Goal: Transaction & Acquisition: Book appointment/travel/reservation

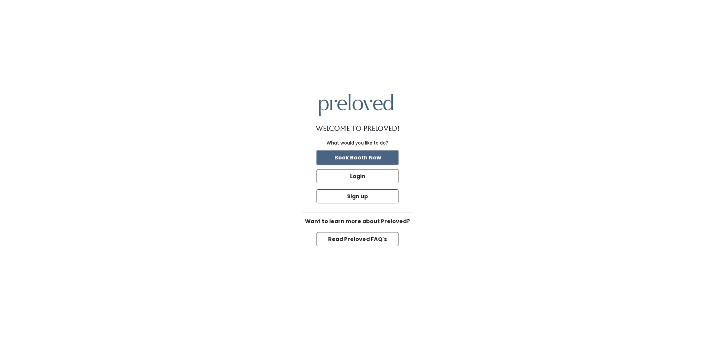
click at [376, 155] on button "Book Booth Now" at bounding box center [357, 157] width 82 height 14
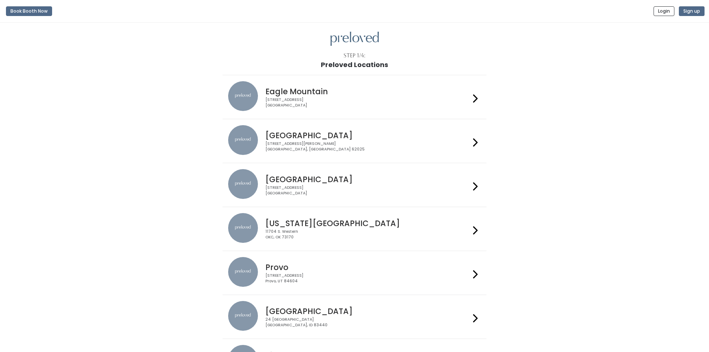
click at [323, 199] on div "[GEOGRAPHIC_DATA] [STREET_ADDRESS]" at bounding box center [354, 185] width 253 height 32
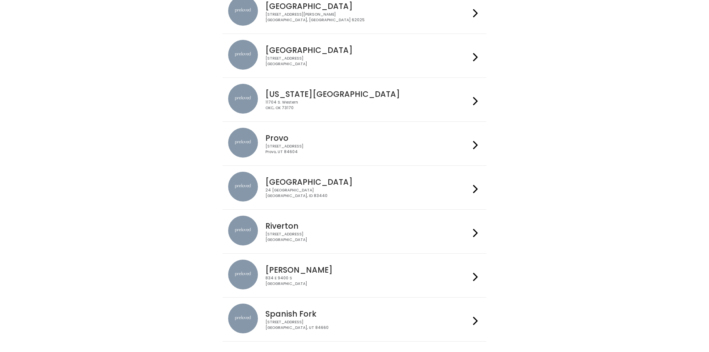
scroll to position [168, 0]
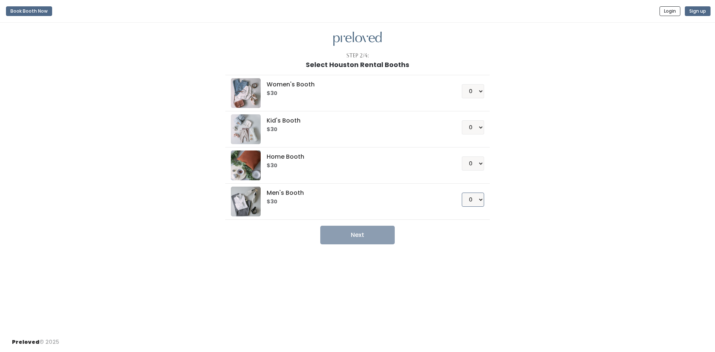
click at [475, 198] on select "0 1 2 3 4" at bounding box center [473, 199] width 22 height 14
select select "2"
click at [462, 192] on select "0 1 2 3 4" at bounding box center [473, 199] width 22 height 14
click at [372, 239] on button "Next" at bounding box center [357, 235] width 74 height 19
drag, startPoint x: 364, startPoint y: 41, endPoint x: 292, endPoint y: 38, distance: 71.5
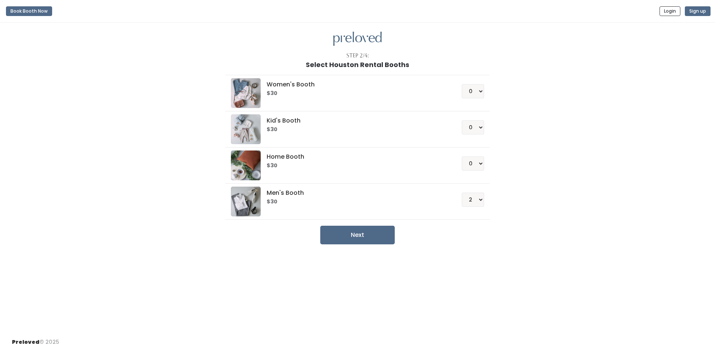
click at [363, 41] on img at bounding box center [357, 39] width 48 height 15
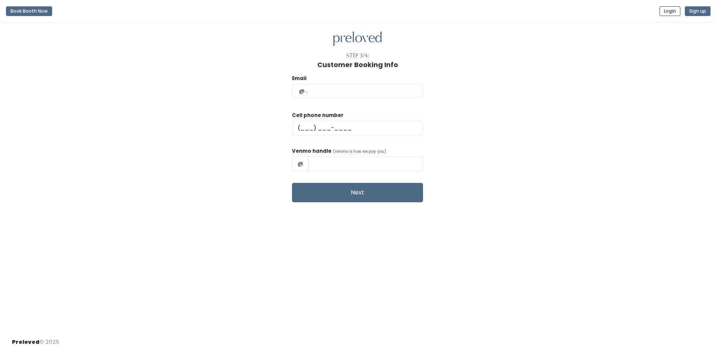
click at [366, 98] on div "Email" at bounding box center [357, 89] width 131 height 31
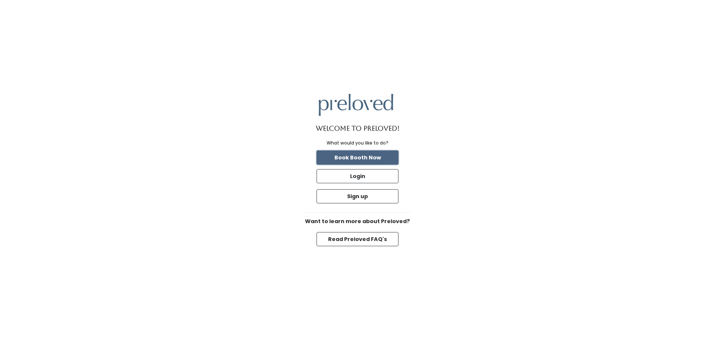
click at [365, 153] on button "Book Booth Now" at bounding box center [357, 157] width 82 height 14
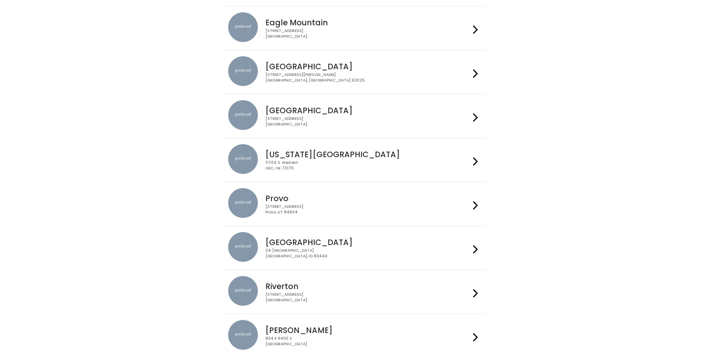
scroll to position [57, 0]
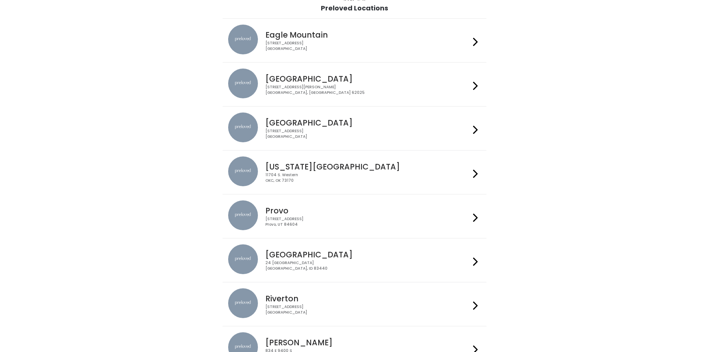
click at [469, 137] on div "3903 N Braeswood Blvd Houston, TX 77025" at bounding box center [367, 133] width 205 height 11
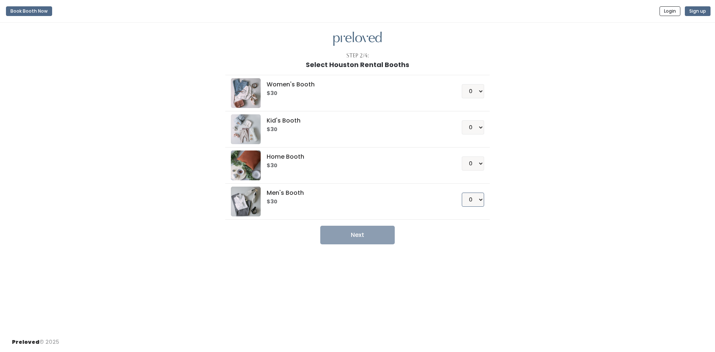
click at [477, 200] on select "0 1 2 3 4" at bounding box center [473, 199] width 22 height 14
click at [407, 225] on ul "Women's Booth $30 0 1 2 3 4 Kid's Booth $30 0 1 2 3 4" at bounding box center [357, 157] width 264 height 176
drag, startPoint x: 482, startPoint y: 197, endPoint x: 477, endPoint y: 197, distance: 4.5
click at [481, 197] on select "0 1 2 3 4" at bounding box center [473, 199] width 22 height 14
select select "2"
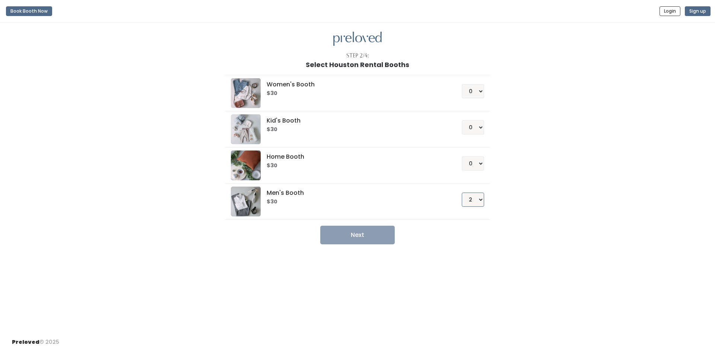
click at [462, 192] on select "0 1 2 3 4" at bounding box center [473, 199] width 22 height 14
click at [387, 238] on button "Next" at bounding box center [357, 235] width 74 height 19
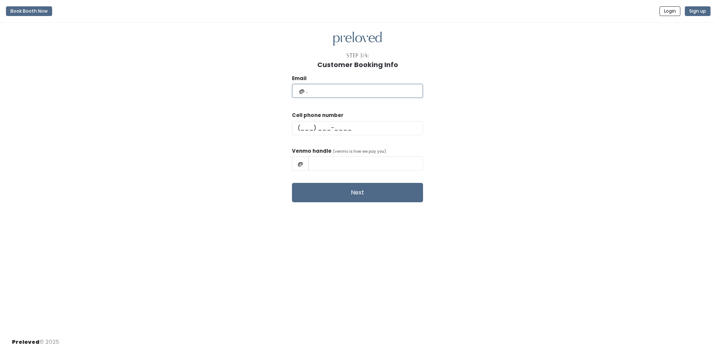
click at [338, 92] on input "text" at bounding box center [357, 91] width 131 height 14
type input "staffordstrategies@icloud.com"
click at [320, 131] on input "text" at bounding box center [357, 128] width 131 height 14
type input "(713) 366-7206"
click at [694, 12] on button "Sign up" at bounding box center [698, 11] width 26 height 10
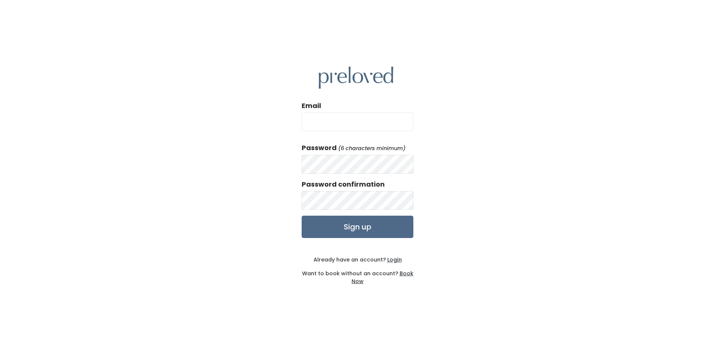
drag, startPoint x: 353, startPoint y: 123, endPoint x: 316, endPoint y: 111, distance: 39.0
click at [337, 120] on input "Email" at bounding box center [358, 121] width 112 height 19
click at [315, 111] on div "Email" at bounding box center [358, 119] width 112 height 36
click at [324, 123] on input "Email" at bounding box center [358, 121] width 112 height 19
type input "[EMAIL_ADDRESS][DOMAIN_NAME]"
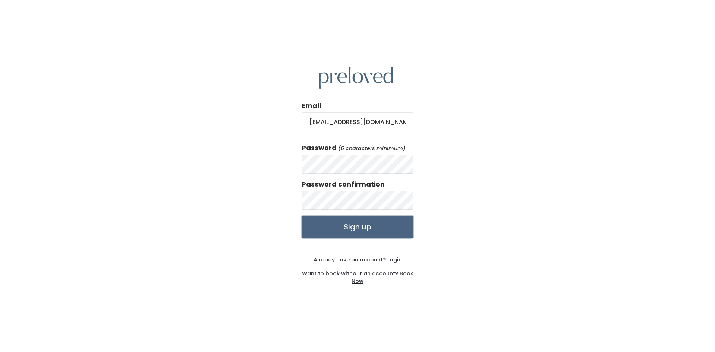
click at [388, 228] on input "Sign up" at bounding box center [358, 227] width 112 height 22
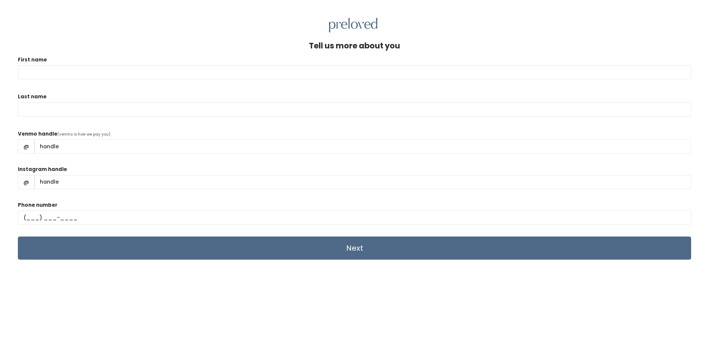
drag, startPoint x: 101, startPoint y: 70, endPoint x: 105, endPoint y: 68, distance: 4.5
click at [105, 69] on input "First name" at bounding box center [354, 72] width 673 height 14
type input "[PERSON_NAME]"
click at [210, 114] on input "Last name" at bounding box center [354, 109] width 673 height 14
click at [138, 114] on input "stafff" at bounding box center [354, 109] width 673 height 14
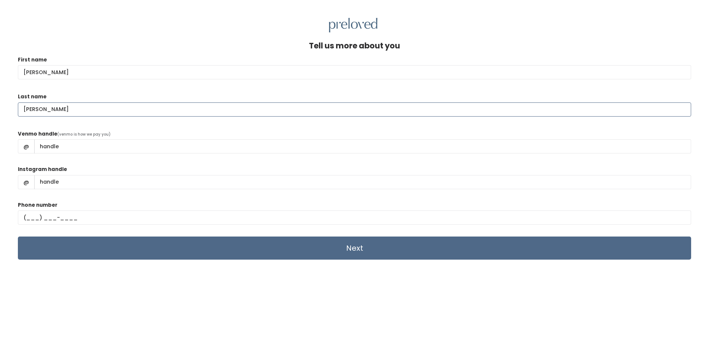
type input "stafford"
click at [111, 147] on input "Venmo handle" at bounding box center [362, 146] width 657 height 14
type input "CarlosStafford"
click at [85, 181] on input "Instagram handle" at bounding box center [362, 182] width 657 height 14
type input "staffordtycoon"
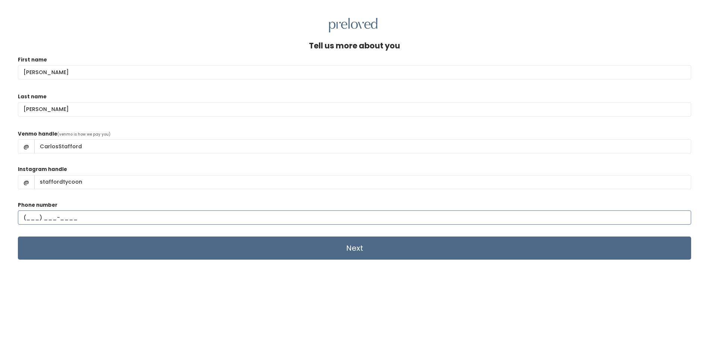
click at [28, 219] on input "text" at bounding box center [354, 217] width 673 height 14
type input "(713) 367-7206"
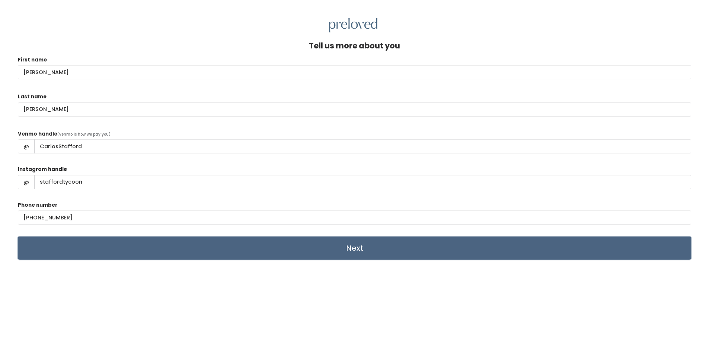
click at [407, 250] on input "Next" at bounding box center [354, 247] width 673 height 23
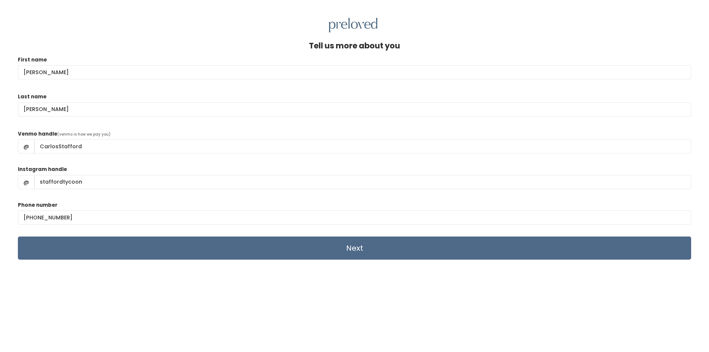
click at [355, 22] on img at bounding box center [353, 25] width 48 height 15
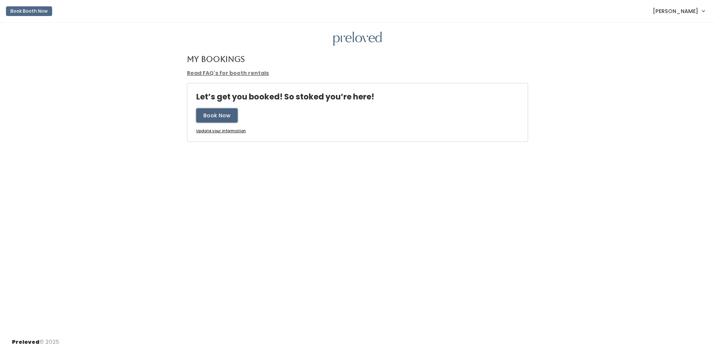
click at [222, 111] on button "Book Now" at bounding box center [216, 115] width 41 height 14
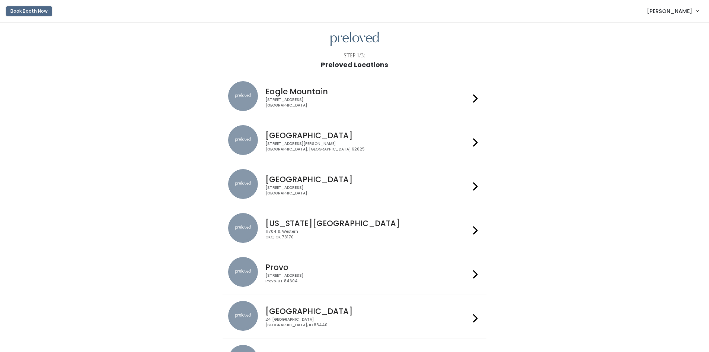
click at [25, 9] on button "Book Booth Now" at bounding box center [29, 11] width 46 height 10
click at [327, 189] on div "3903 N Braeswood Blvd Houston, TX 77025" at bounding box center [367, 190] width 205 height 11
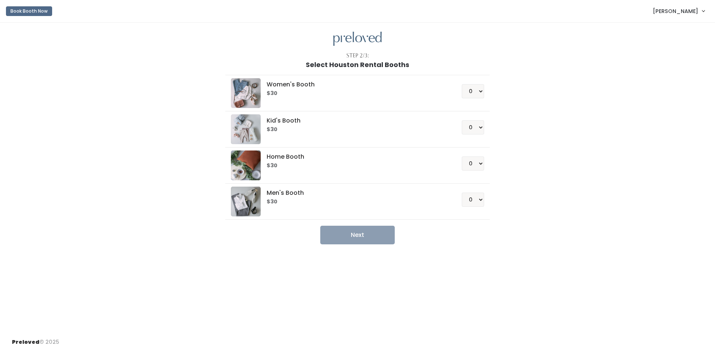
drag, startPoint x: 482, startPoint y: 198, endPoint x: 470, endPoint y: 195, distance: 11.8
click at [471, 196] on li "Men's Booth $30 0 1 2 3 4" at bounding box center [357, 201] width 264 height 36
click at [475, 199] on select "0 1 2 3 4" at bounding box center [473, 199] width 22 height 14
select select "1"
click at [462, 192] on select "0 1 2 3 4" at bounding box center [473, 199] width 22 height 14
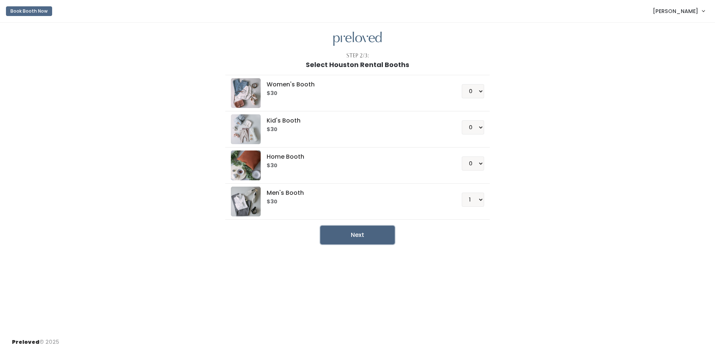
drag, startPoint x: 373, startPoint y: 227, endPoint x: 379, endPoint y: 228, distance: 6.1
click at [375, 226] on button "Next" at bounding box center [357, 235] width 74 height 19
click at [676, 10] on span "Carlos Stafford" at bounding box center [675, 11] width 45 height 8
click at [678, 41] on link "Account settings" at bounding box center [678, 42] width 67 height 13
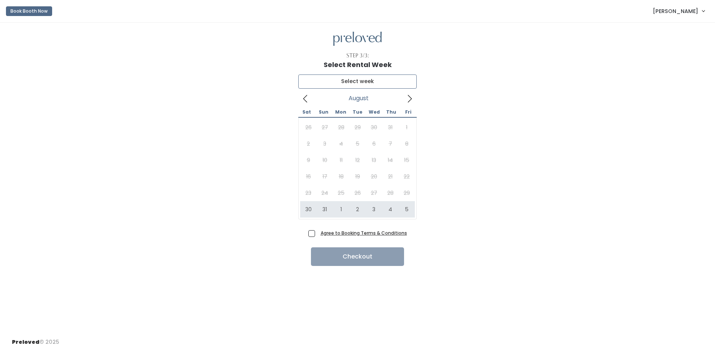
type input "[DATE] to [DATE]"
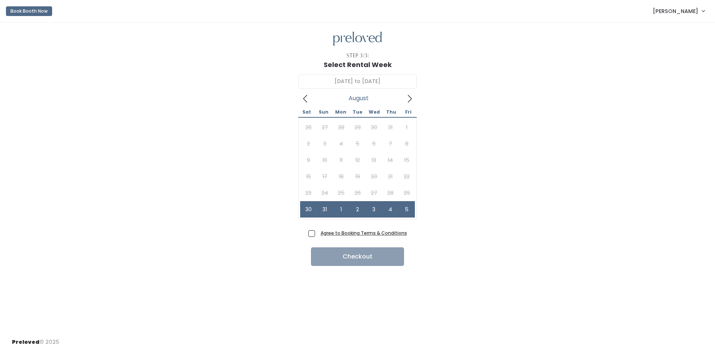
drag, startPoint x: 325, startPoint y: 238, endPoint x: 321, endPoint y: 233, distance: 5.8
click at [322, 235] on div "Agree to Booking Terms & Conditions" at bounding box center [357, 235] width 99 height 12
click at [314, 229] on label "Agree to Booking Terms & Conditions" at bounding box center [357, 233] width 99 height 8
click at [318, 229] on input "Agree to Booking Terms & Conditions" at bounding box center [320, 231] width 5 height 5
checkbox input "true"
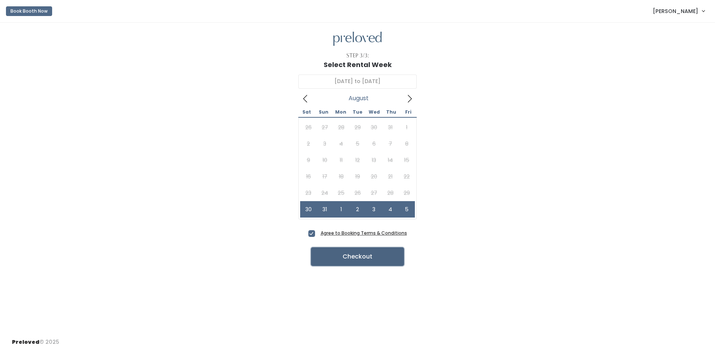
click at [347, 254] on button "Checkout" at bounding box center [357, 256] width 93 height 19
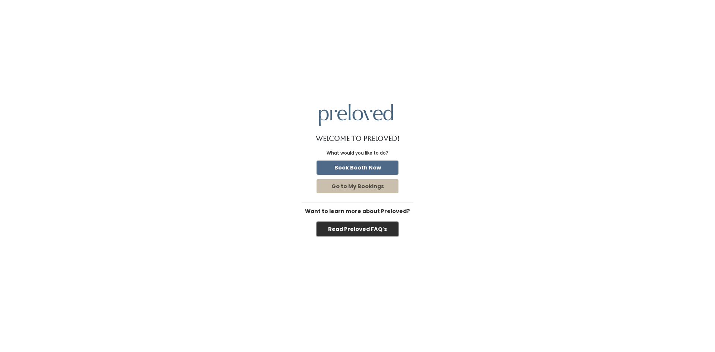
click at [374, 228] on button "Read Preloved FAQ's" at bounding box center [357, 229] width 82 height 14
